Goal: Task Accomplishment & Management: Manage account settings

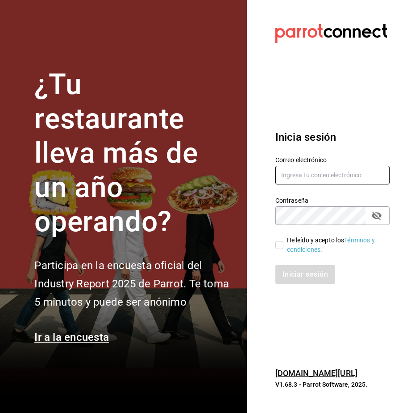
type input "contacto@nutricionavanzada.mx"
click at [275, 244] on input "He leído y acepto los Términos y condiciones." at bounding box center [279, 245] width 8 height 8
checkbox input "true"
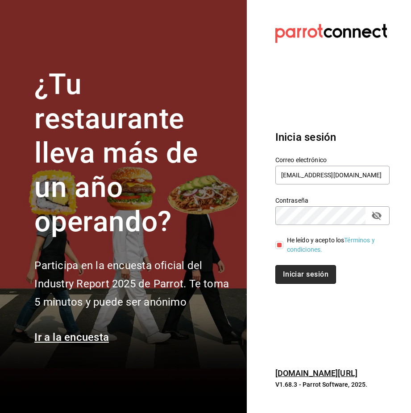
click at [288, 273] on button "Iniciar sesión" at bounding box center [305, 274] width 61 height 19
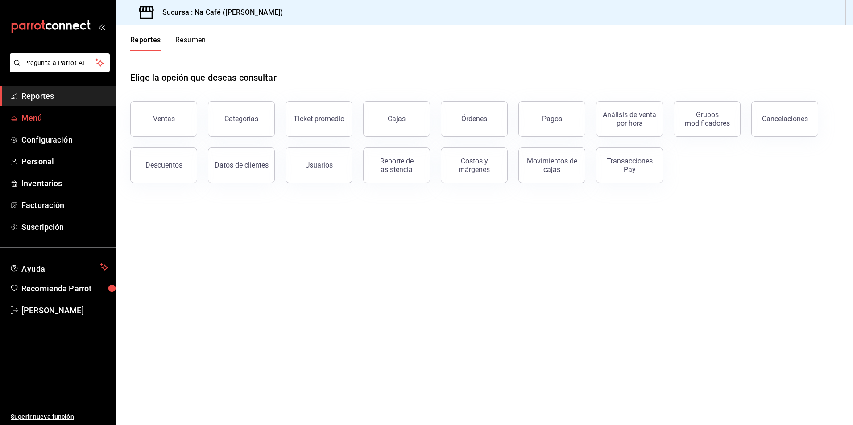
click at [41, 118] on span "Menú" at bounding box center [64, 118] width 87 height 12
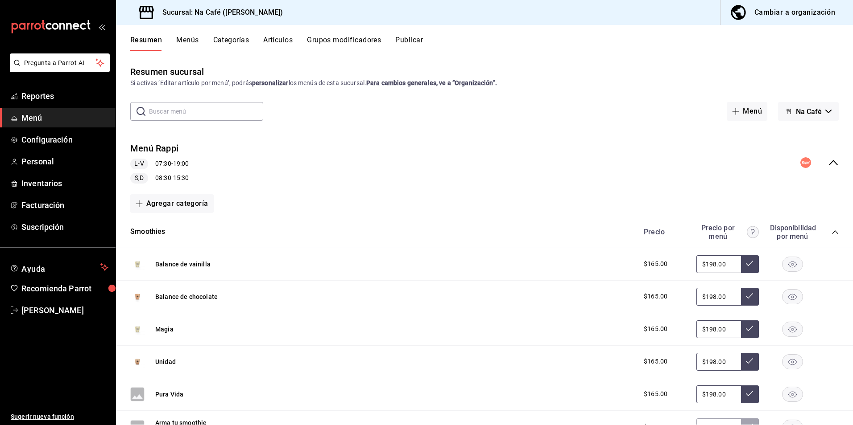
click at [410, 13] on div "Cambiar a organización" at bounding box center [794, 12] width 81 height 12
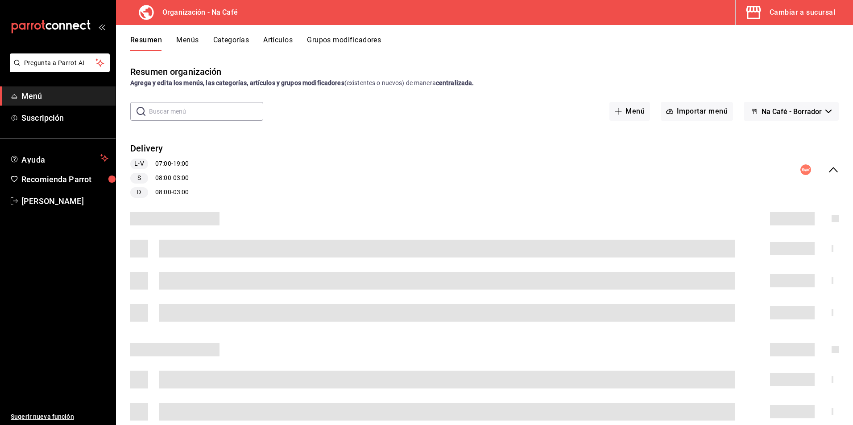
click at [282, 39] on button "Artículos" at bounding box center [277, 43] width 29 height 15
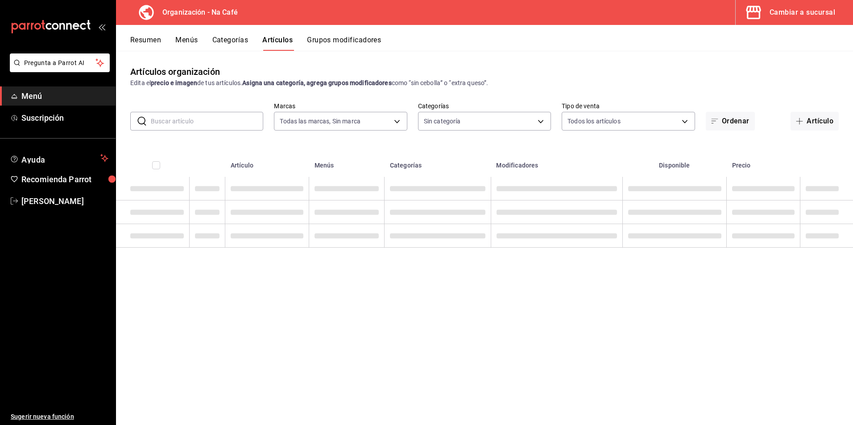
type input "0ae81b57-6fc5-4309-aed5-3ed702b3d5f6,2c1aadaf-e809-4e7a-b793-d27f9e7eb3f1,a6b0f…"
click at [182, 124] on input "text" at bounding box center [207, 121] width 112 height 18
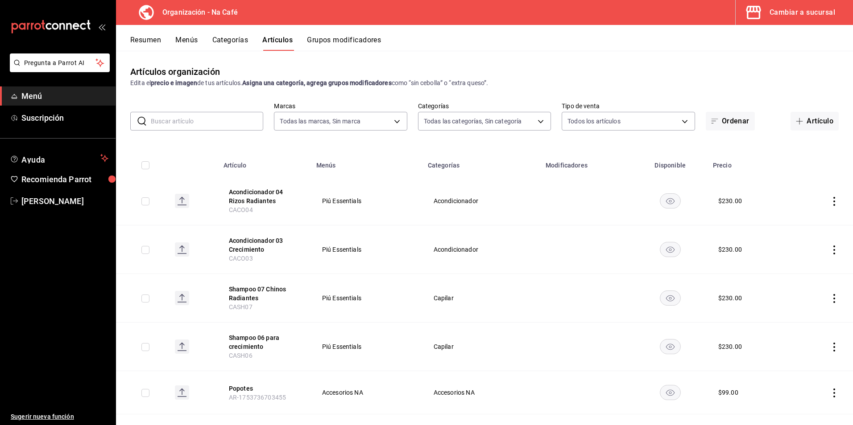
type input "da8c5a01-12cc-49e0-b2d4-a509d2ef6286,bf11d71e-84fe-47f2-947e-0729f7d4dd96,13cdc…"
type input "g"
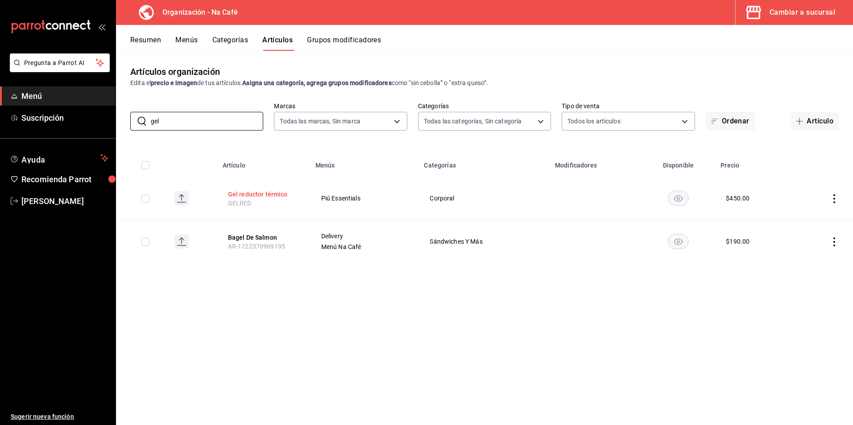
type input "gel"
click at [256, 193] on button "Gel reductor térmico" at bounding box center [263, 194] width 71 height 9
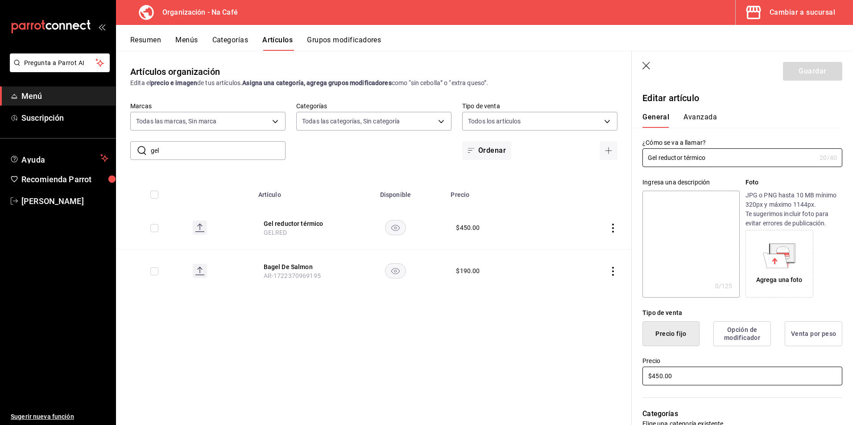
click at [410, 381] on input "$450.00" at bounding box center [742, 376] width 200 height 19
type input "$490.00"
click at [410, 71] on button "Guardar" at bounding box center [812, 71] width 59 height 19
